Goal: Transaction & Acquisition: Book appointment/travel/reservation

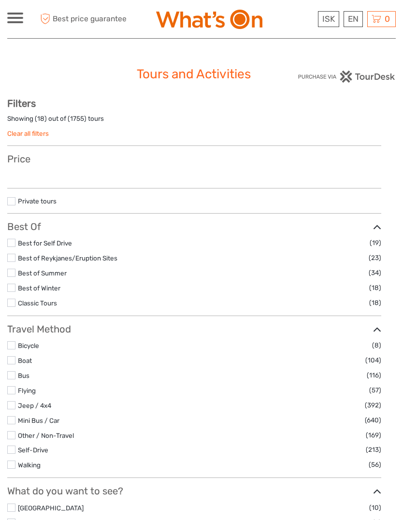
select select
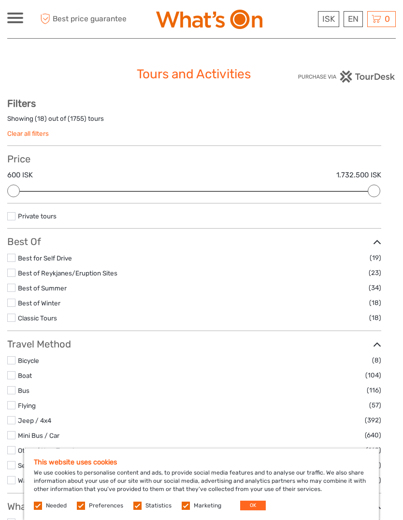
click at [186, 508] on label at bounding box center [186, 505] width 8 height 8
click at [0, 0] on input "checkbox" at bounding box center [0, 0] width 0 height 0
click at [139, 506] on label at bounding box center [137, 505] width 8 height 8
click at [0, 0] on input "checkbox" at bounding box center [0, 0] width 0 height 0
click at [79, 509] on label at bounding box center [81, 505] width 8 height 8
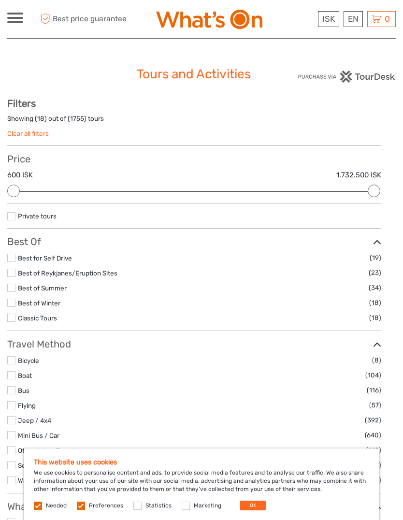
click at [0, 0] on input "checkbox" at bounding box center [0, 0] width 0 height 0
click at [41, 508] on label at bounding box center [38, 505] width 8 height 8
click at [37, 510] on div "Needed Preferences Statistics Marketing OK" at bounding box center [151, 505] width 234 height 10
click at [43, 507] on span "Needed" at bounding box center [51, 504] width 34 height 7
click at [44, 505] on span "Needed" at bounding box center [51, 504] width 34 height 7
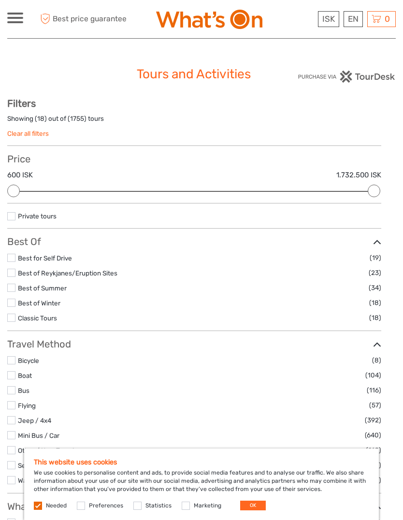
click at [35, 505] on label at bounding box center [38, 505] width 8 height 8
click at [41, 507] on label at bounding box center [38, 505] width 8 height 8
click at [43, 504] on span "Needed" at bounding box center [51, 504] width 34 height 7
click at [259, 502] on button "OK" at bounding box center [253, 505] width 26 height 10
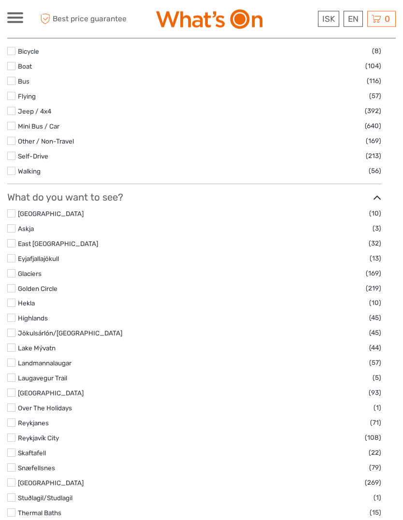
scroll to position [315, 0]
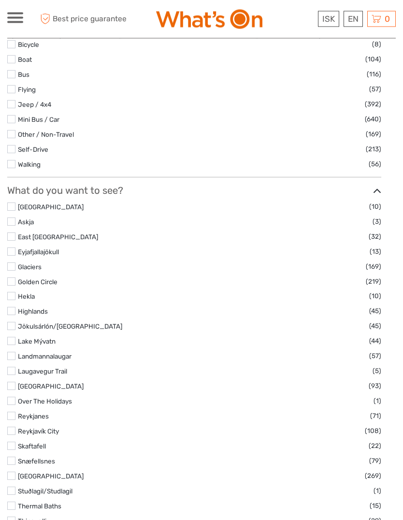
click at [14, 211] on label at bounding box center [11, 207] width 8 height 8
click at [0, 0] on input "checkbox" at bounding box center [0, 0] width 0 height 0
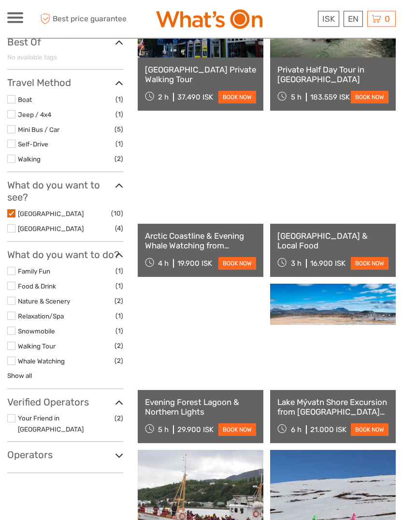
scroll to position [199, 0]
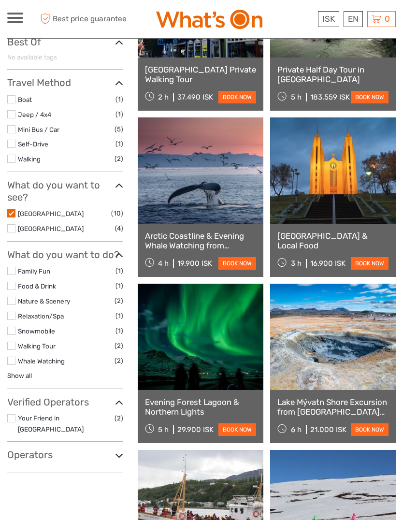
click at [369, 263] on link "book now" at bounding box center [370, 263] width 38 height 13
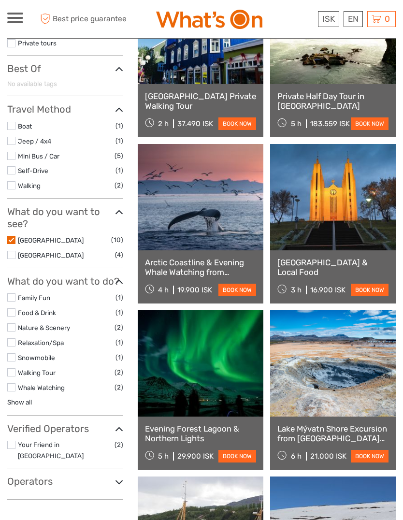
scroll to position [0, 0]
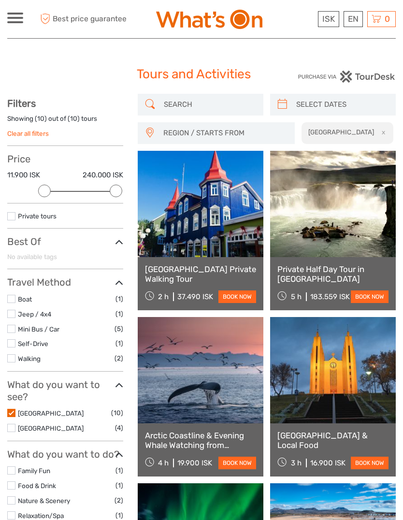
click at [306, 104] on input "search" at bounding box center [341, 104] width 99 height 17
type input "[DATE]"
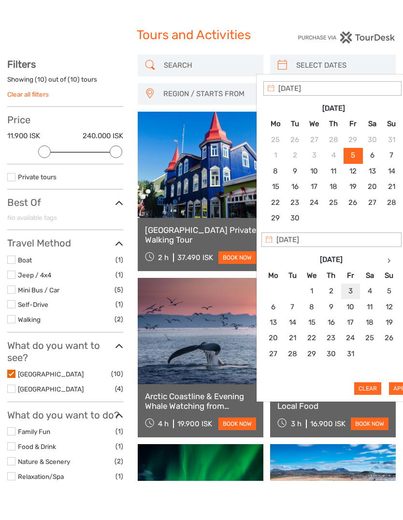
type input "[DATE]"
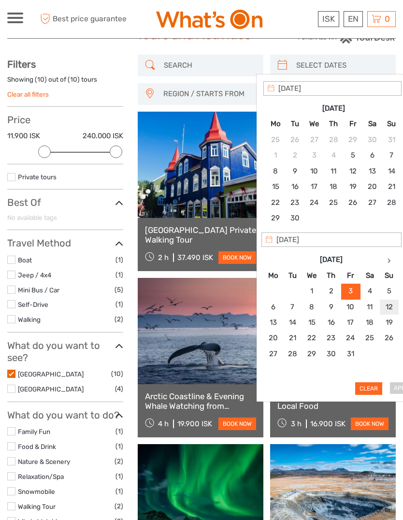
type input "[DATE]"
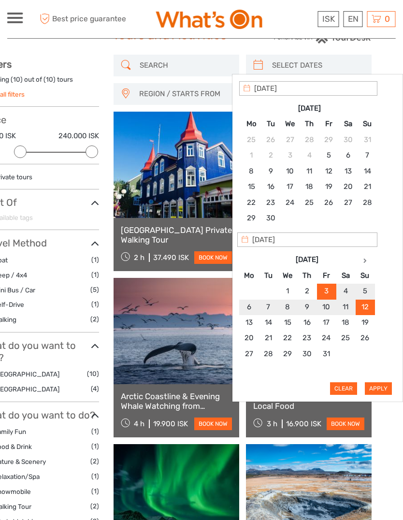
scroll to position [39, 24]
click at [382, 386] on button "Apply" at bounding box center [378, 388] width 27 height 13
type input "[DATE] - [DATE]"
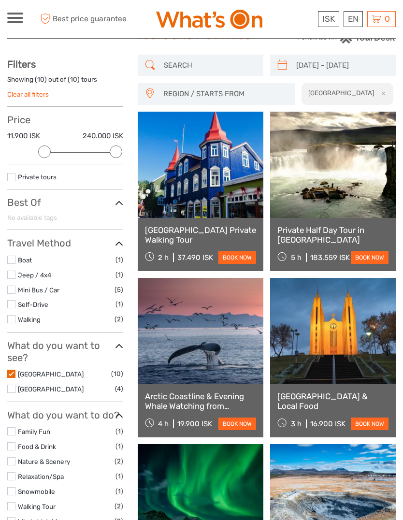
scroll to position [39, 0]
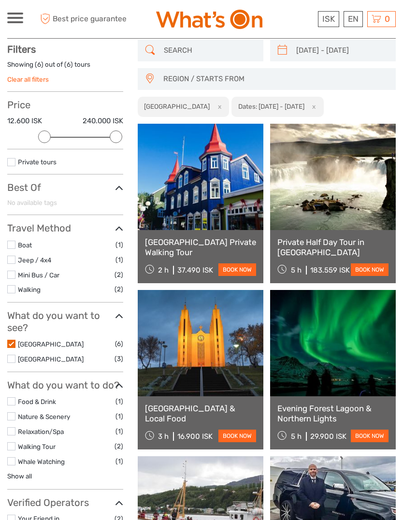
scroll to position [55, 0]
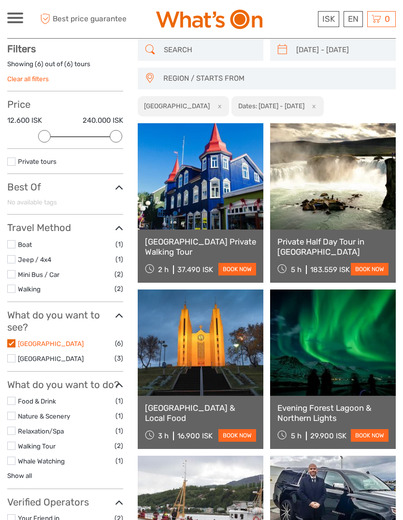
click at [35, 341] on link "[GEOGRAPHIC_DATA]" at bounding box center [51, 344] width 66 height 8
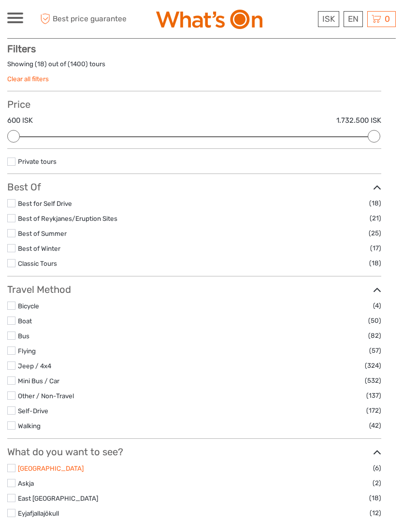
click at [18, 472] on link "[GEOGRAPHIC_DATA]" at bounding box center [51, 468] width 66 height 8
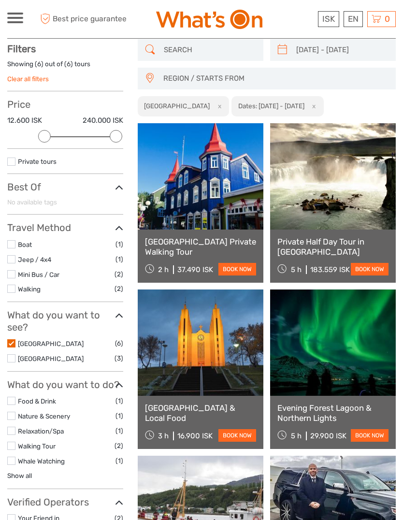
click at [238, 436] on link "book now" at bounding box center [237, 435] width 38 height 13
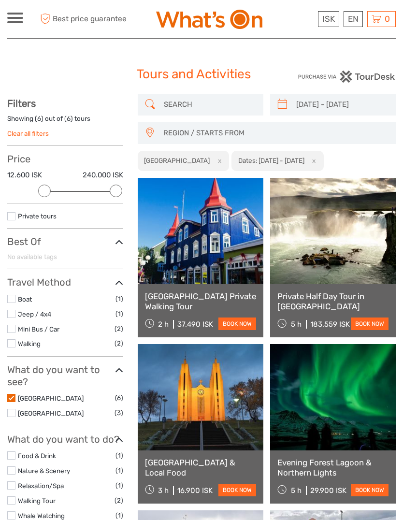
click at [19, 398] on label "[GEOGRAPHIC_DATA]" at bounding box center [66, 398] width 97 height 11
click at [0, 0] on input "checkbox" at bounding box center [0, 0] width 0 height 0
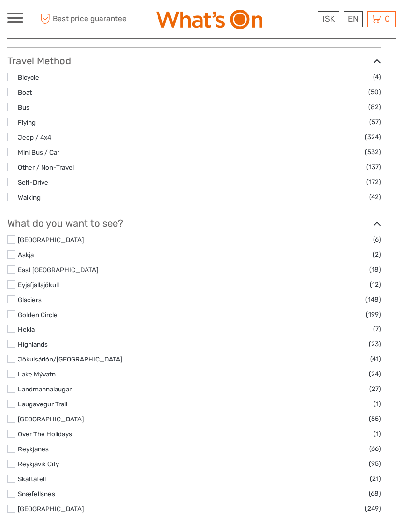
scroll to position [282, 0]
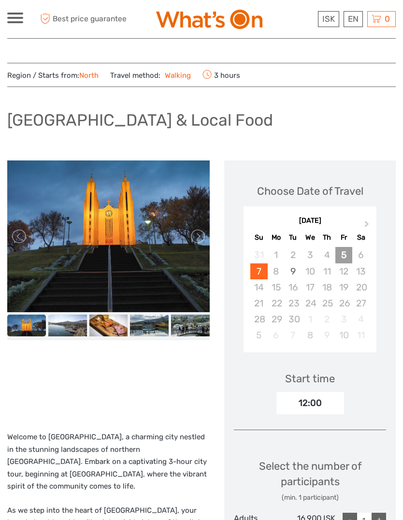
click at [336, 255] on div "5" at bounding box center [343, 255] width 17 height 16
click at [346, 257] on div "5" at bounding box center [343, 255] width 17 height 16
